Goal: Information Seeking & Learning: Check status

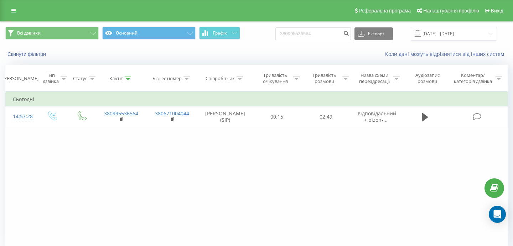
click at [338, 37] on input "380995536564" at bounding box center [312, 33] width 75 height 13
drag, startPoint x: 343, startPoint y: 35, endPoint x: 289, endPoint y: 33, distance: 53.8
click at [289, 33] on div "Всі дзвінки Основний Графік 380995536564 Експорт .csv .xls .xlsx [DATE] - [DATE]" at bounding box center [256, 34] width 502 height 14
type input "0979853545"
click at [331, 35] on input "0979853545" at bounding box center [312, 33] width 75 height 13
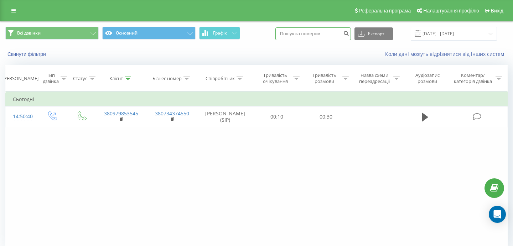
paste input "380979771750"
type input "380979771750"
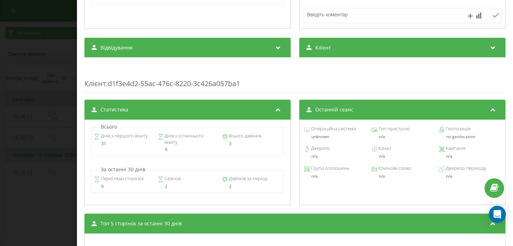
scroll to position [310, 0]
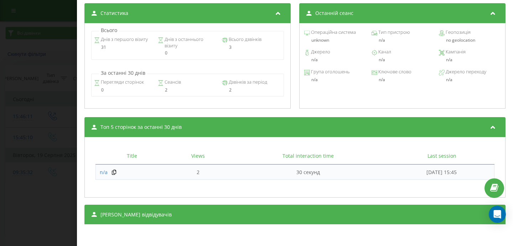
click at [25, 171] on div "Дзвінок : ua3_-1755585332.1731826 1 x - 00:01 00:00 00:00 Транскрипція Для AI-а…" at bounding box center [256, 123] width 513 height 246
